Goal: Transaction & Acquisition: Purchase product/service

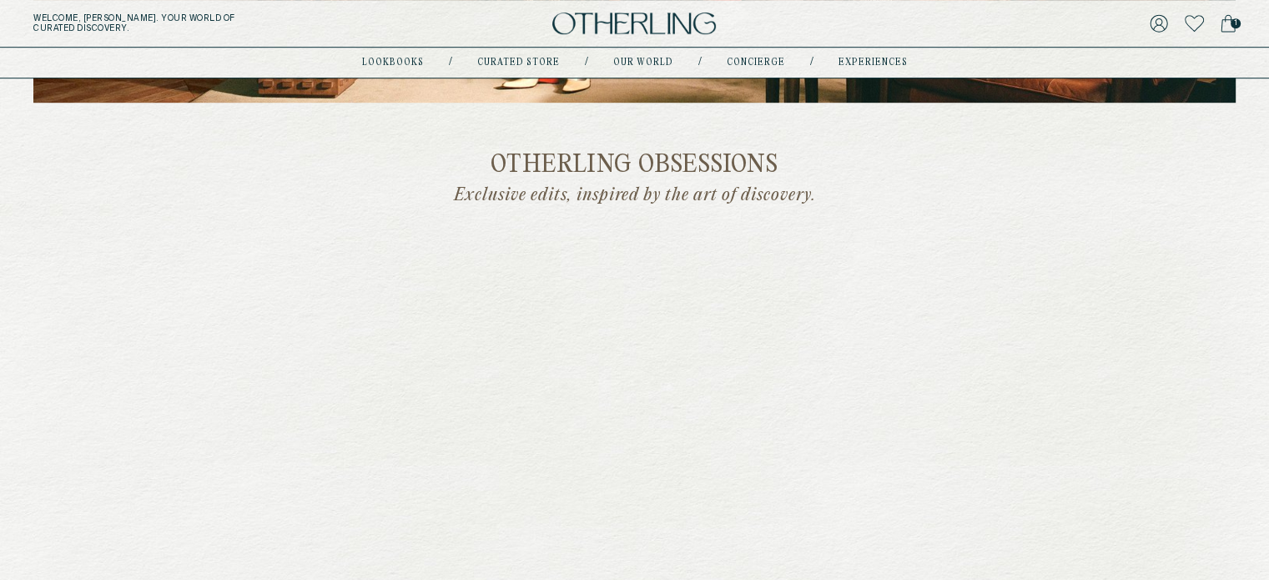
scroll to position [1438, 0]
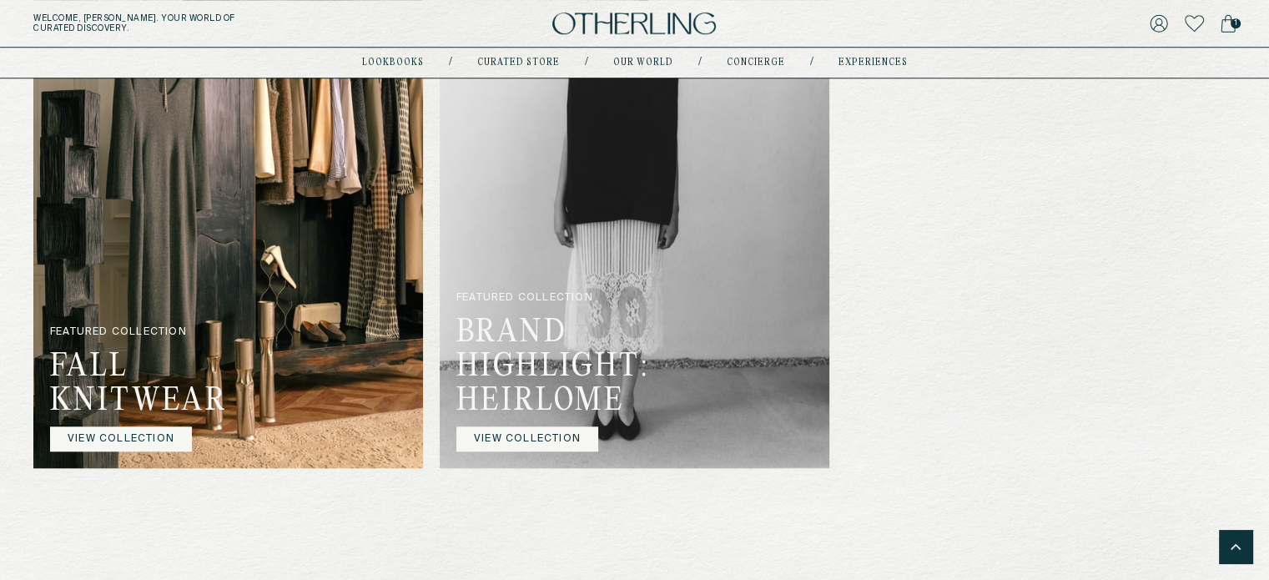
click at [183, 260] on img at bounding box center [228, 203] width 390 height 532
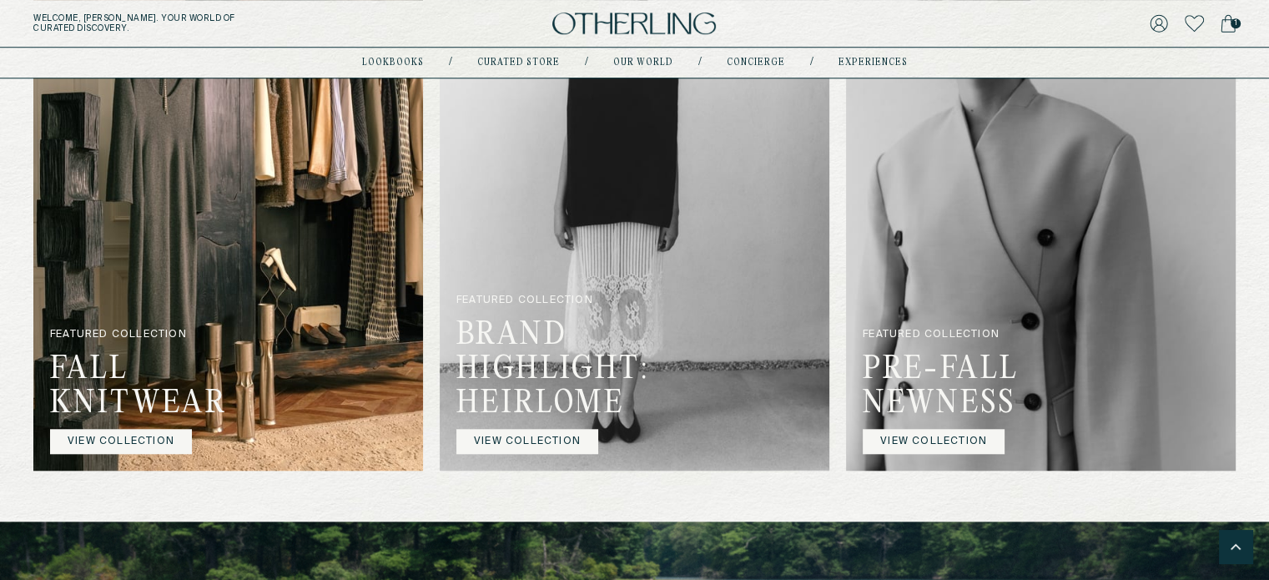
scroll to position [1414, 0]
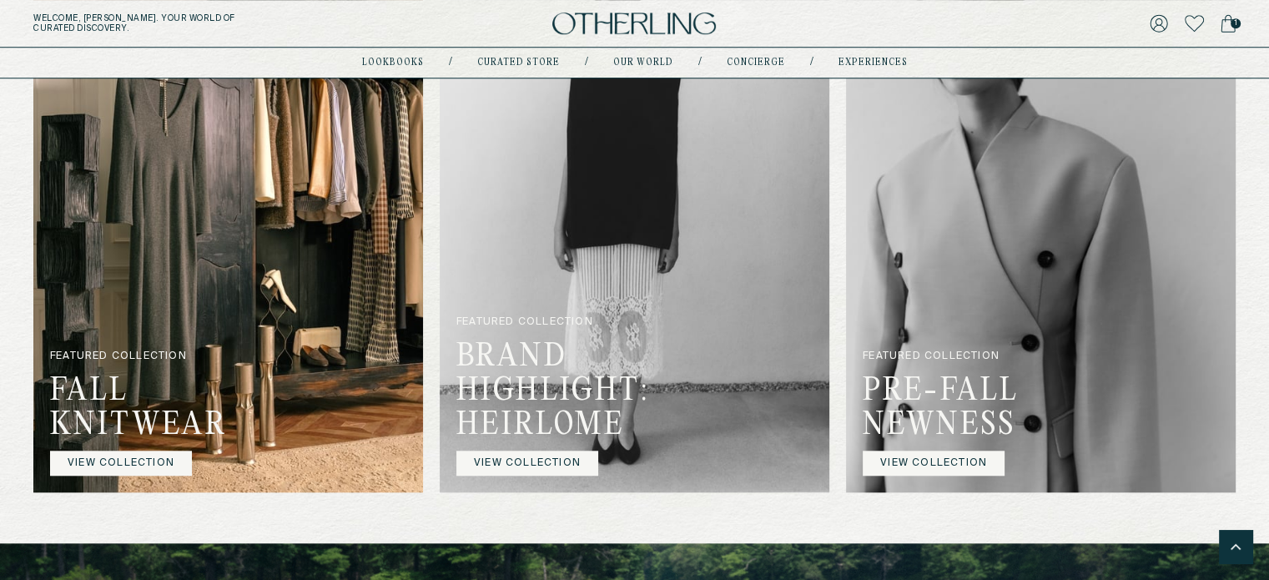
click at [925, 464] on link "VIEW COLLECTION" at bounding box center [934, 463] width 142 height 25
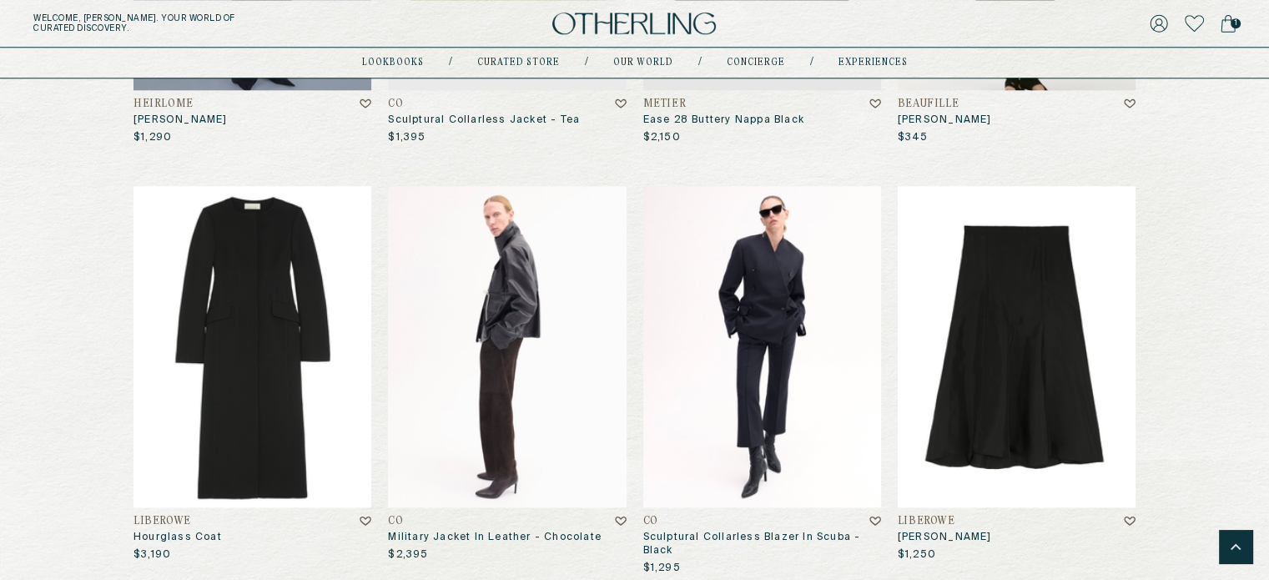
scroll to position [1779, 0]
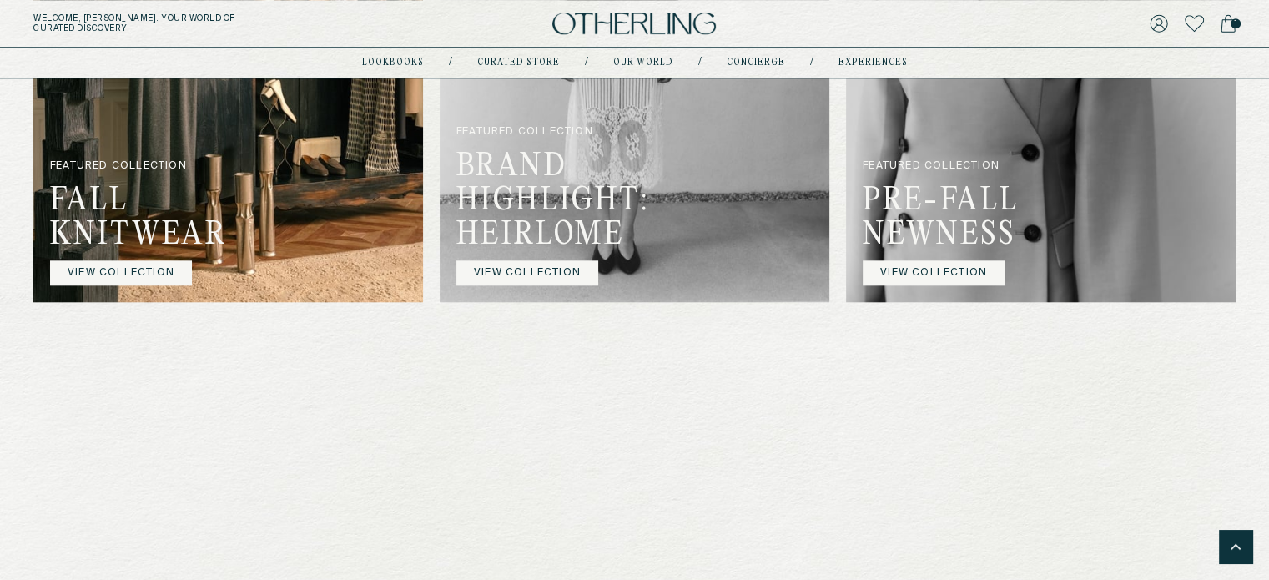
scroll to position [1605, 0]
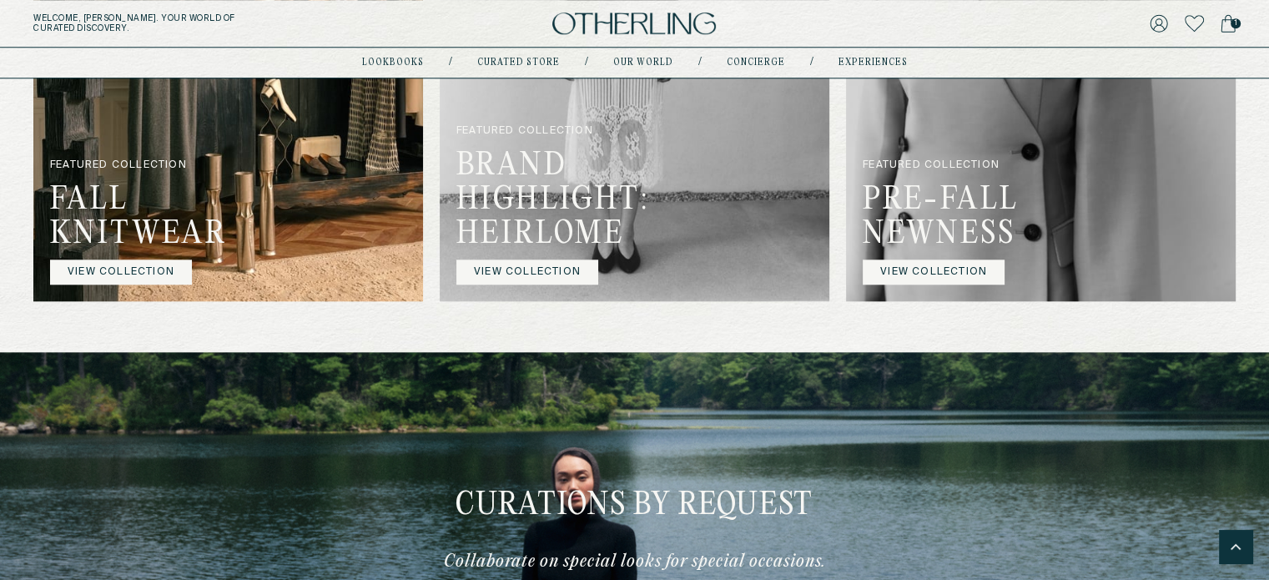
click at [296, 149] on img at bounding box center [228, 36] width 390 height 532
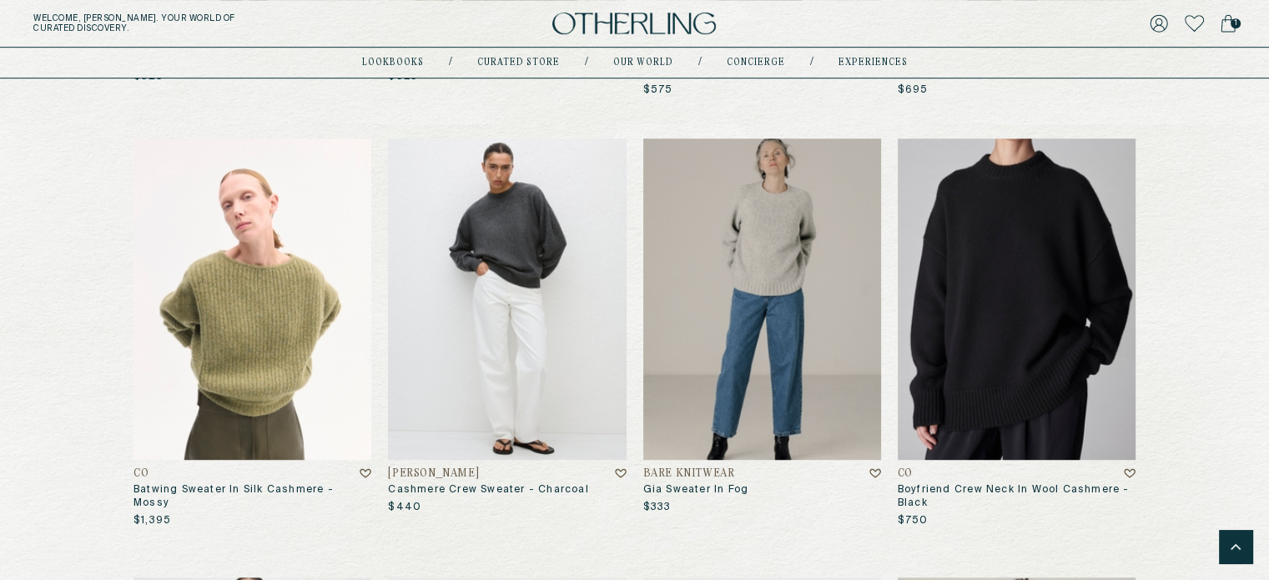
scroll to position [998, 0]
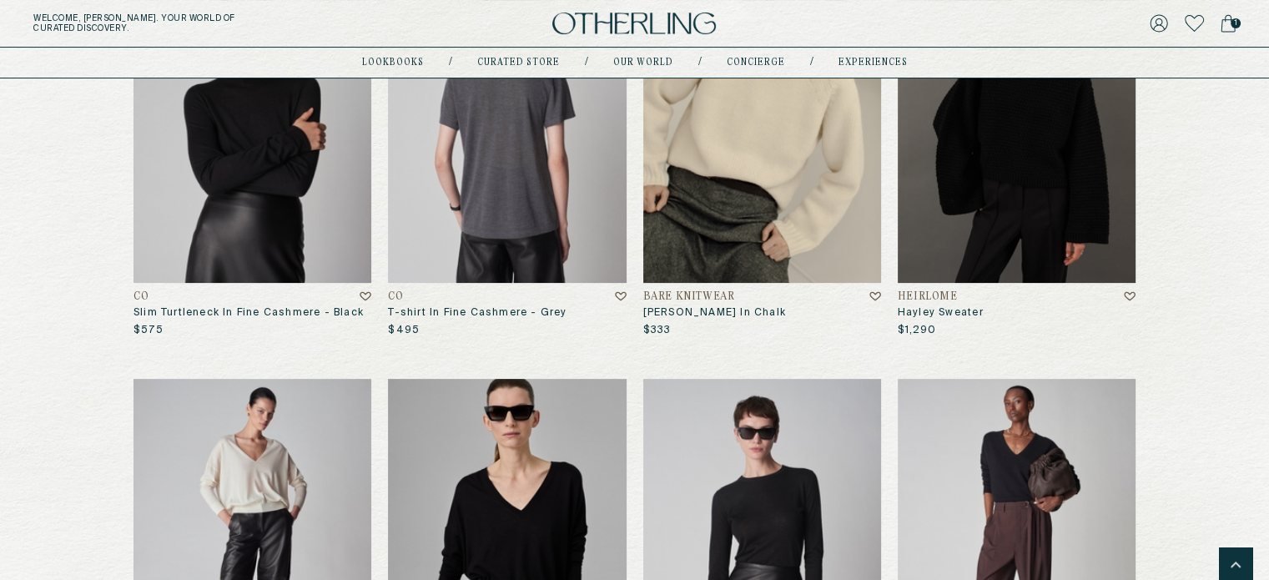
scroll to position [0, 0]
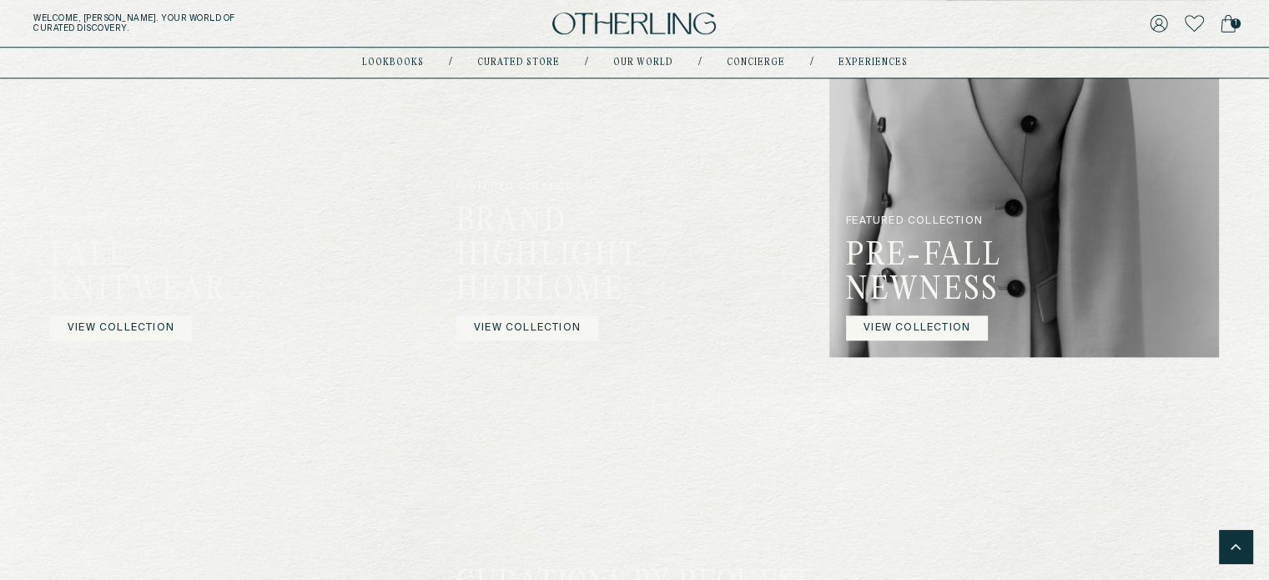
scroll to position [1549, 0]
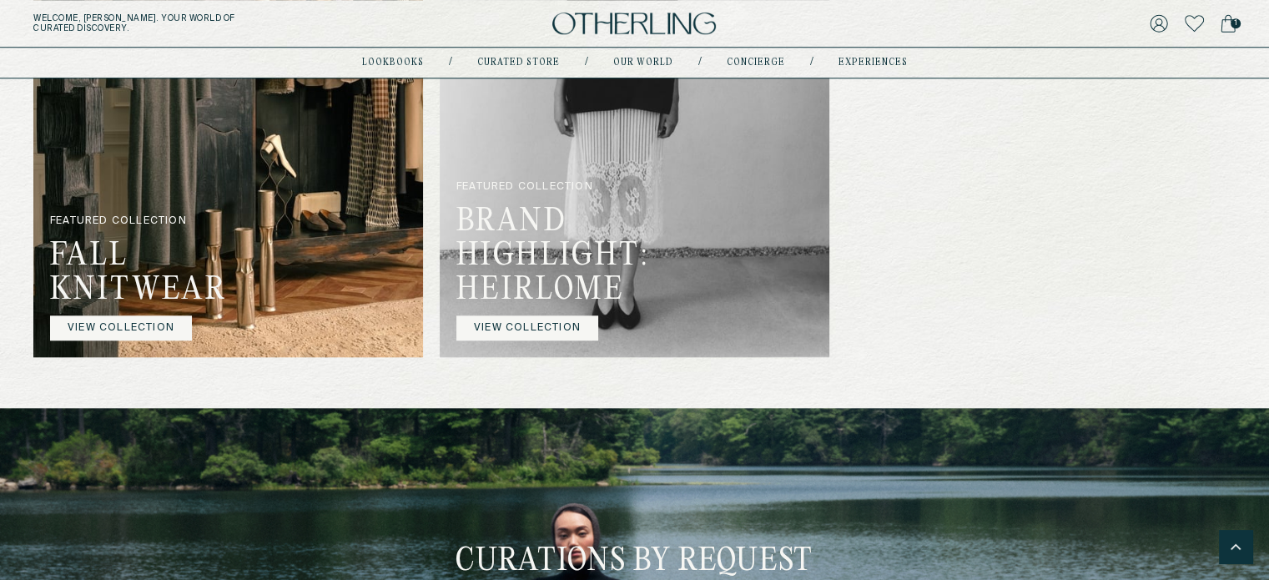
click at [272, 270] on img at bounding box center [228, 92] width 390 height 532
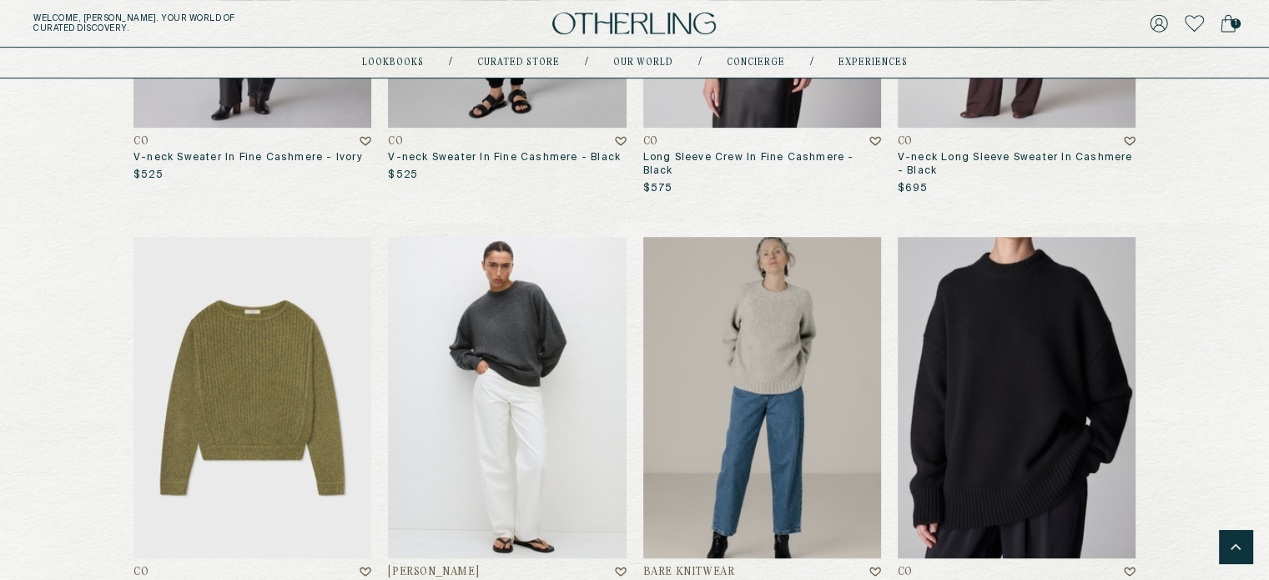
scroll to position [898, 0]
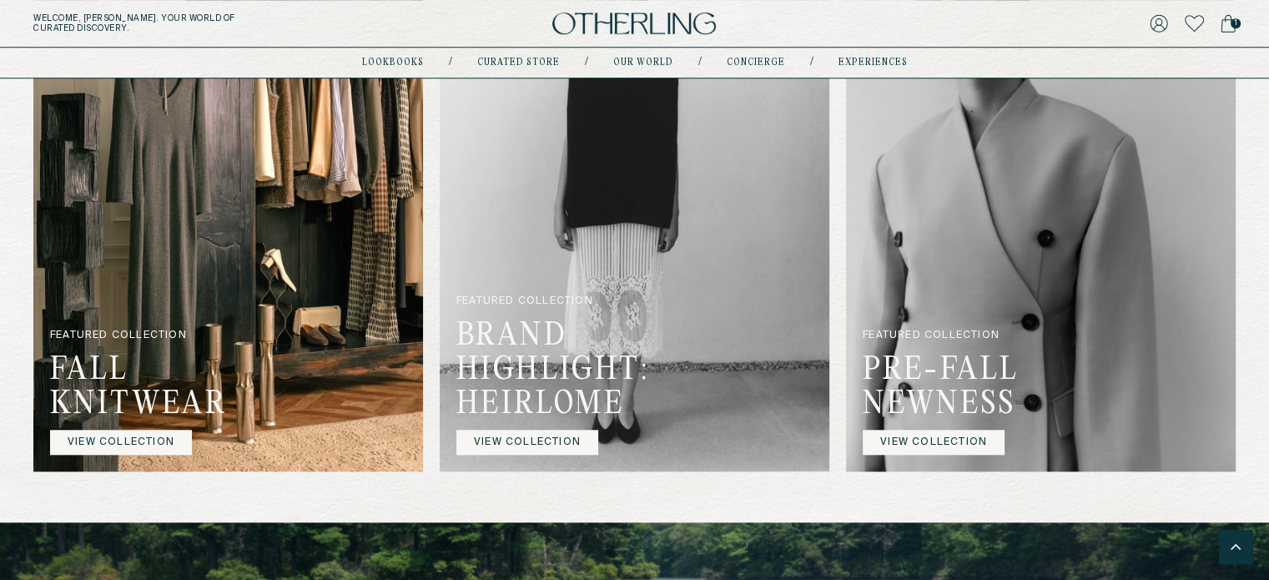
scroll to position [1435, 0]
